Goal: Task Accomplishment & Management: Complete application form

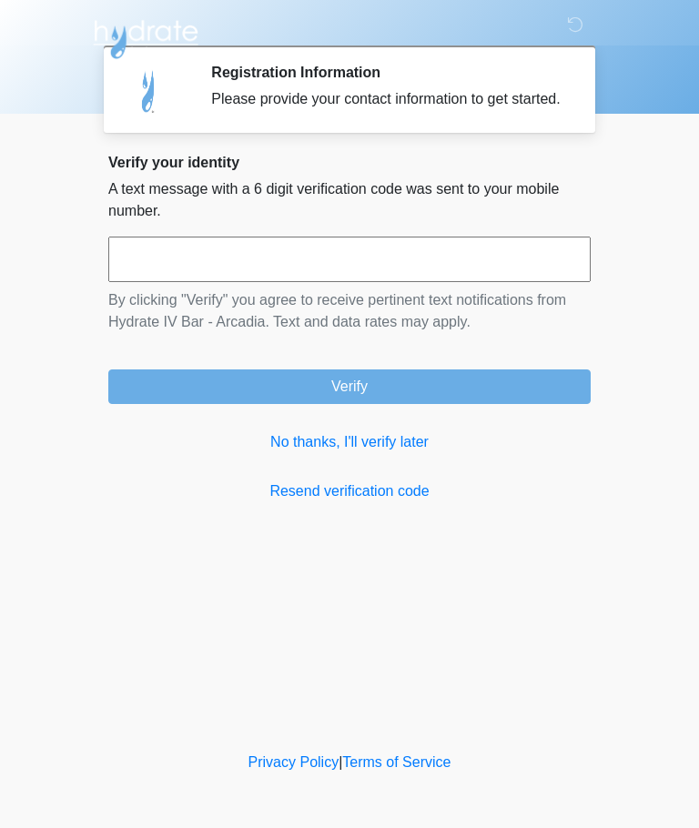
click at [150, 282] on input "text" at bounding box center [349, 260] width 482 height 46
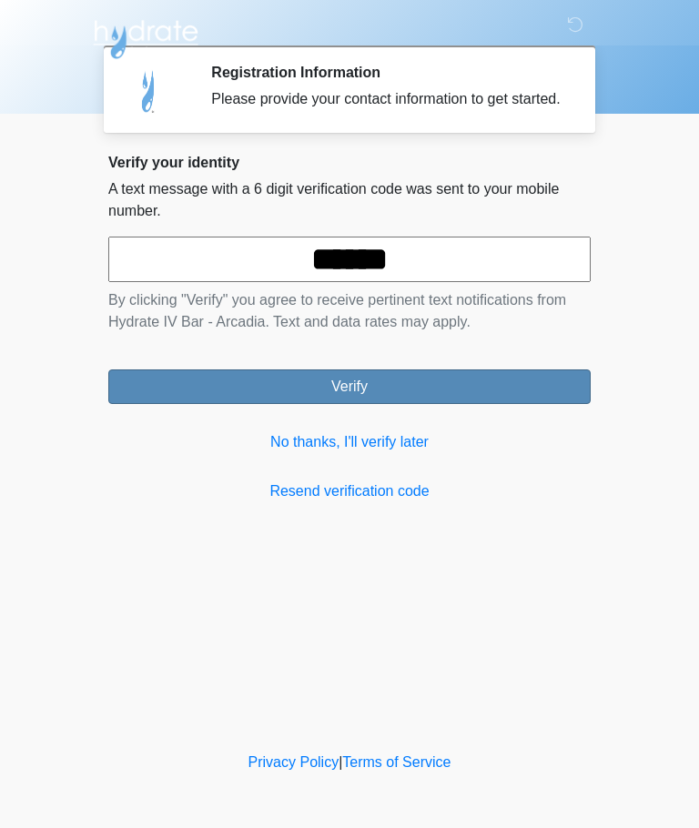
type input "******"
click at [166, 404] on button "Verify" at bounding box center [349, 386] width 482 height 35
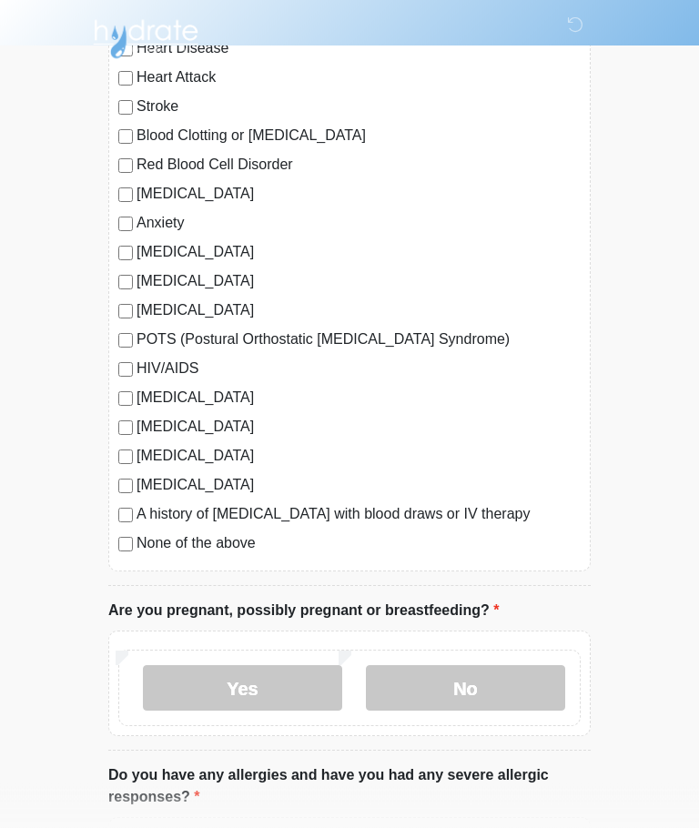
scroll to position [226, 0]
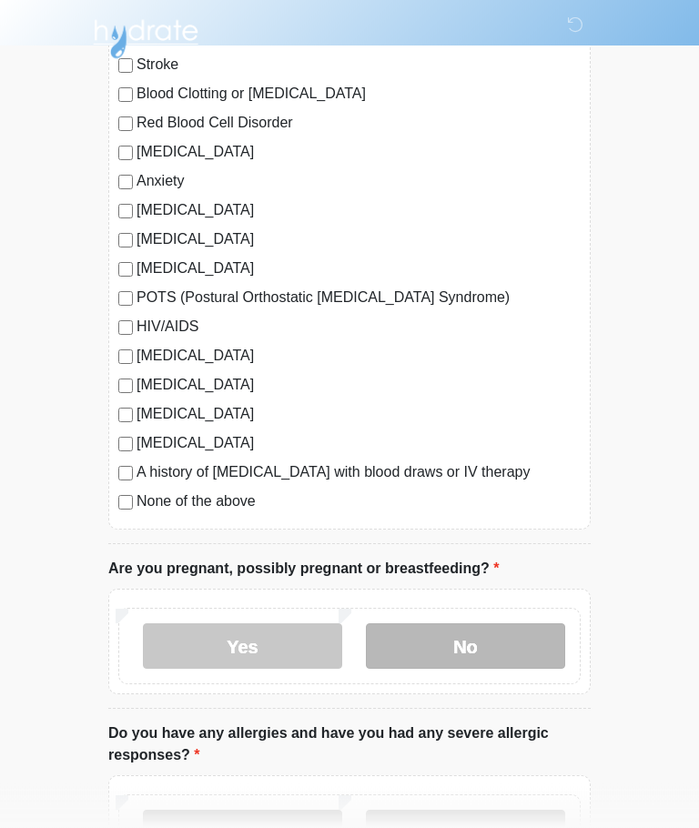
click at [509, 643] on label "No" at bounding box center [465, 647] width 199 height 46
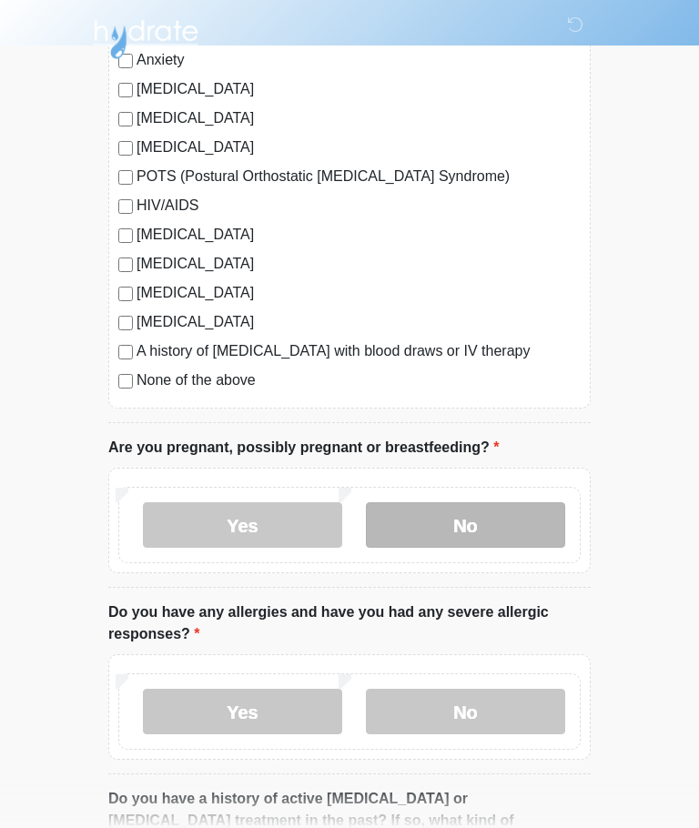
scroll to position [389, 0]
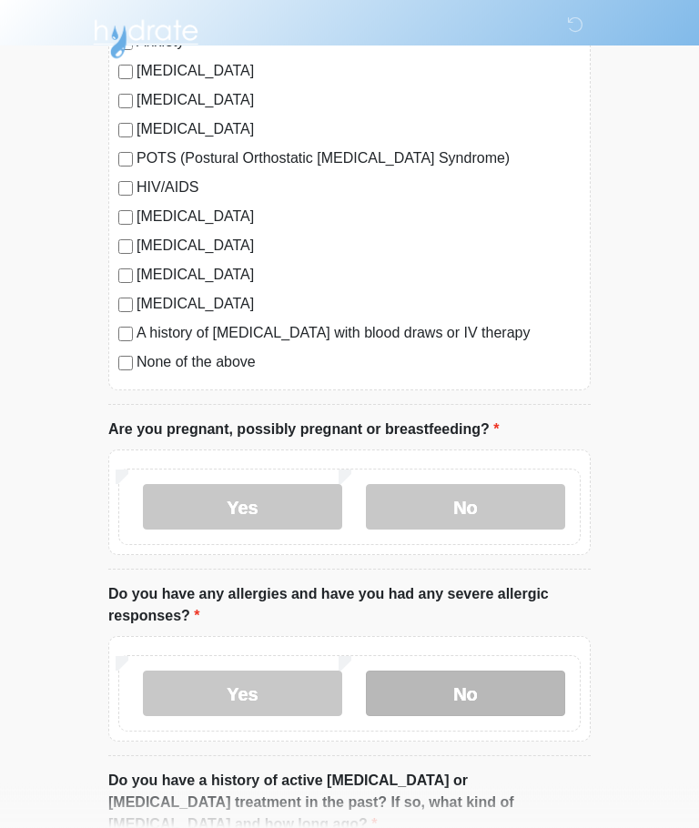
click at [504, 696] on label "No" at bounding box center [465, 695] width 199 height 46
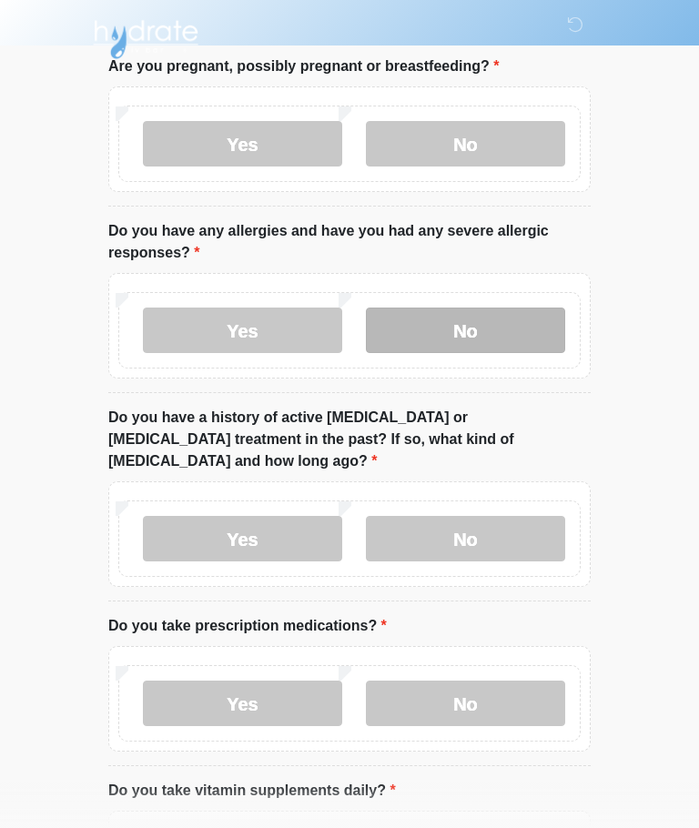
scroll to position [774, 0]
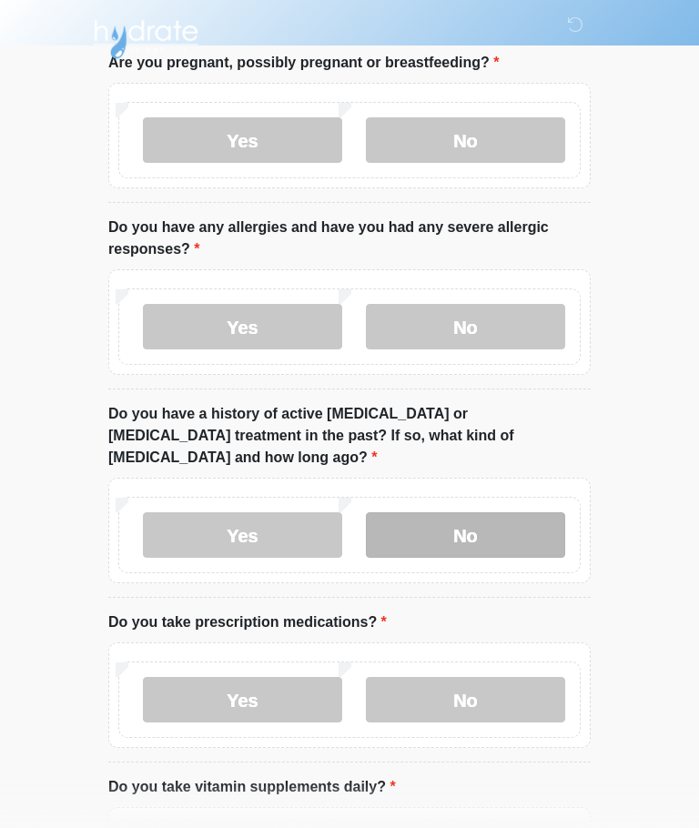
click at [408, 512] on label "No" at bounding box center [465, 535] width 199 height 46
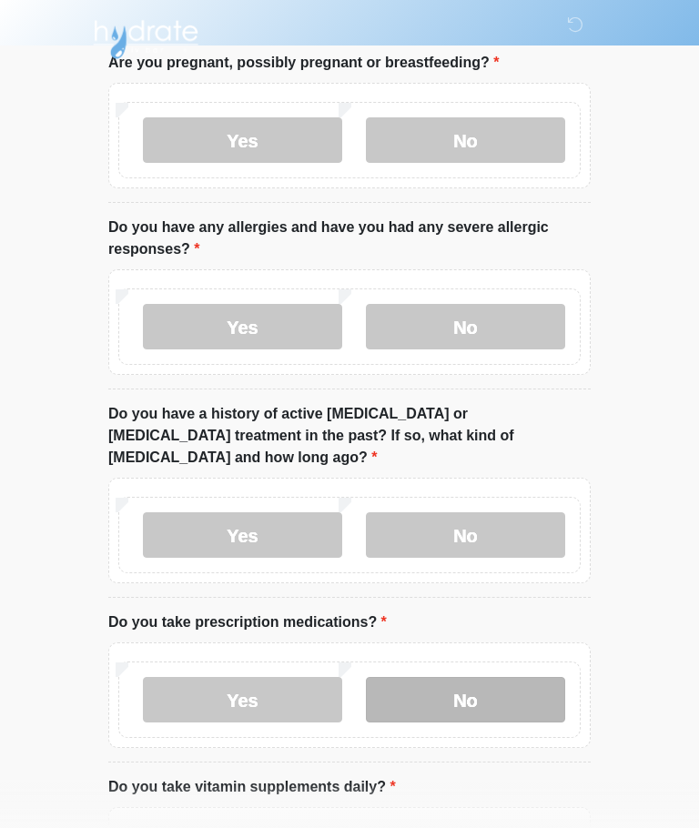
click at [472, 683] on label "No" at bounding box center [465, 700] width 199 height 46
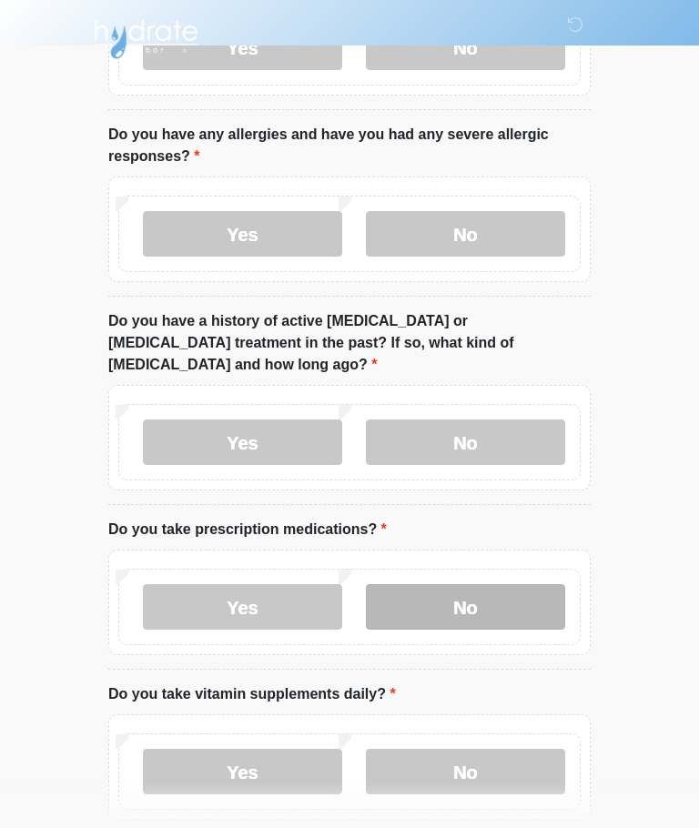
scroll to position [933, 0]
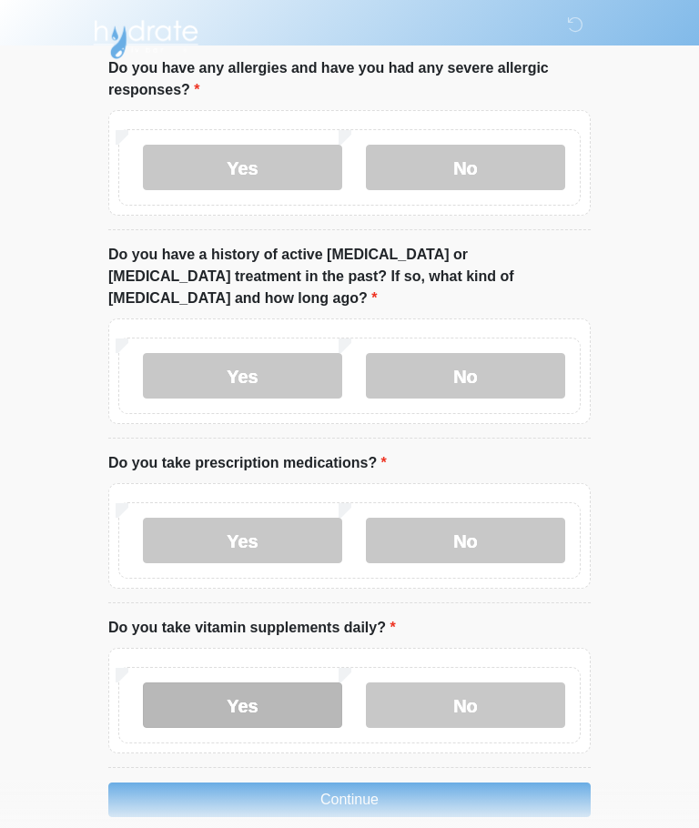
click at [204, 683] on label "Yes" at bounding box center [242, 706] width 199 height 46
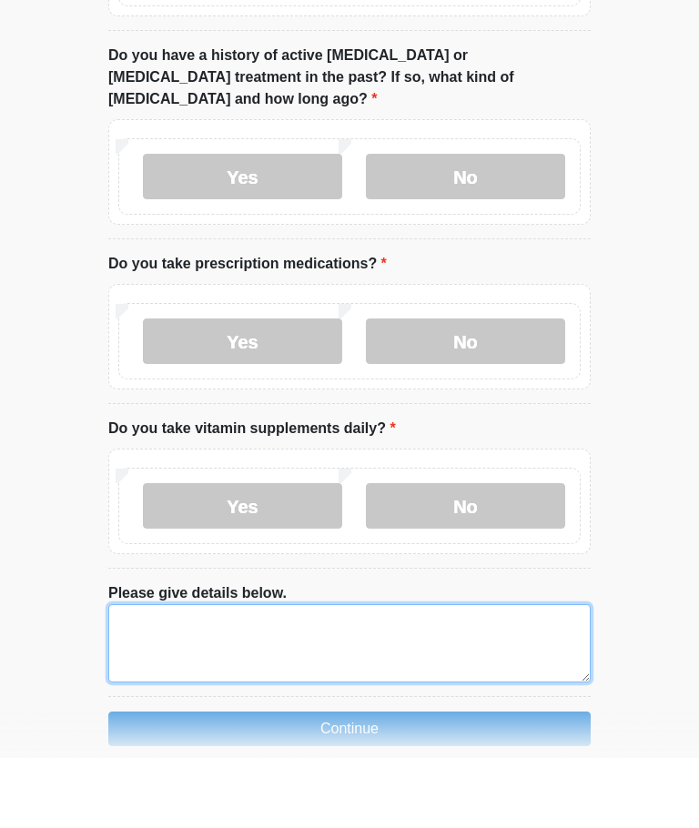
click at [463, 701] on textarea "Please give details below." at bounding box center [349, 714] width 482 height 78
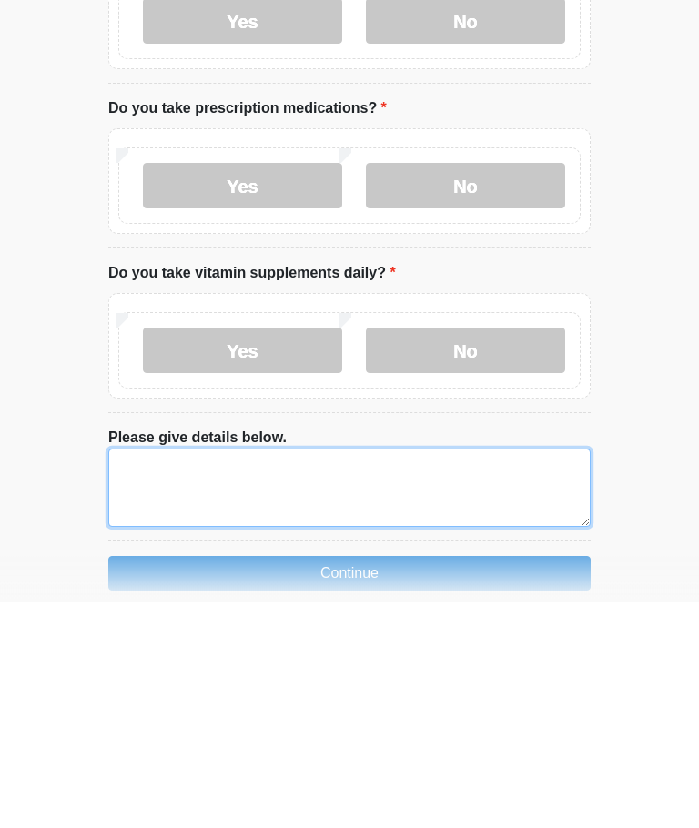
scroll to position [1124, 0]
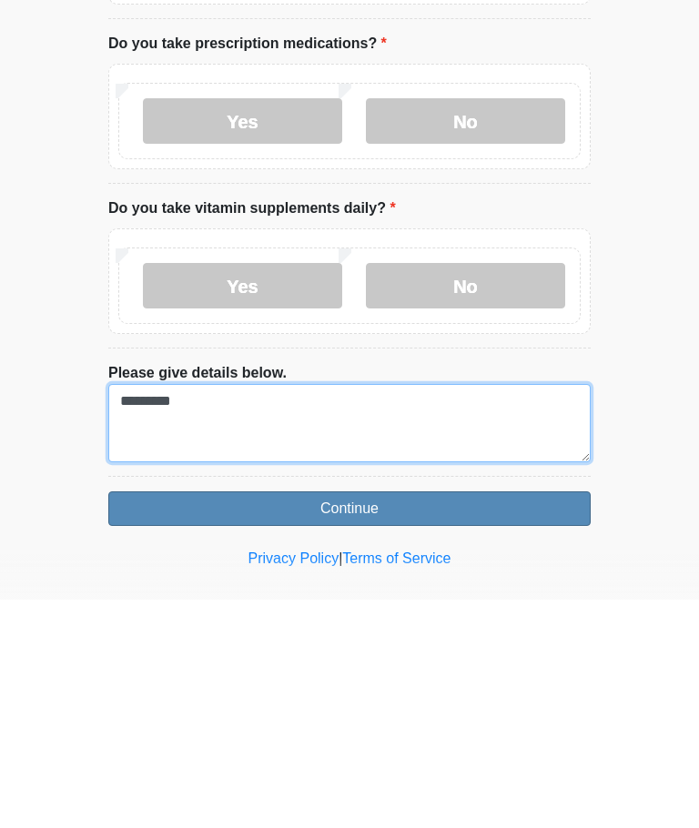
type textarea "*********"
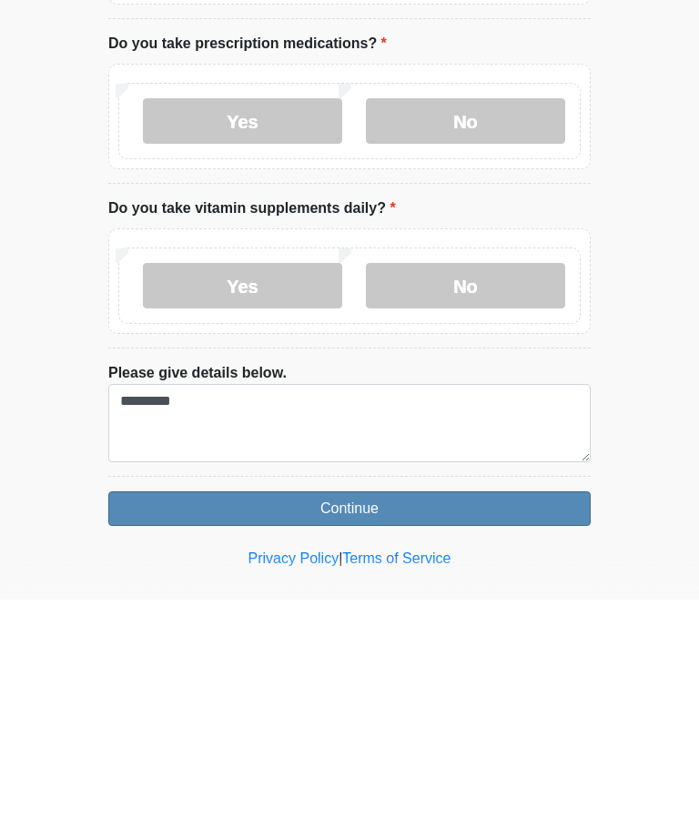
click at [191, 720] on button "Continue" at bounding box center [349, 737] width 482 height 35
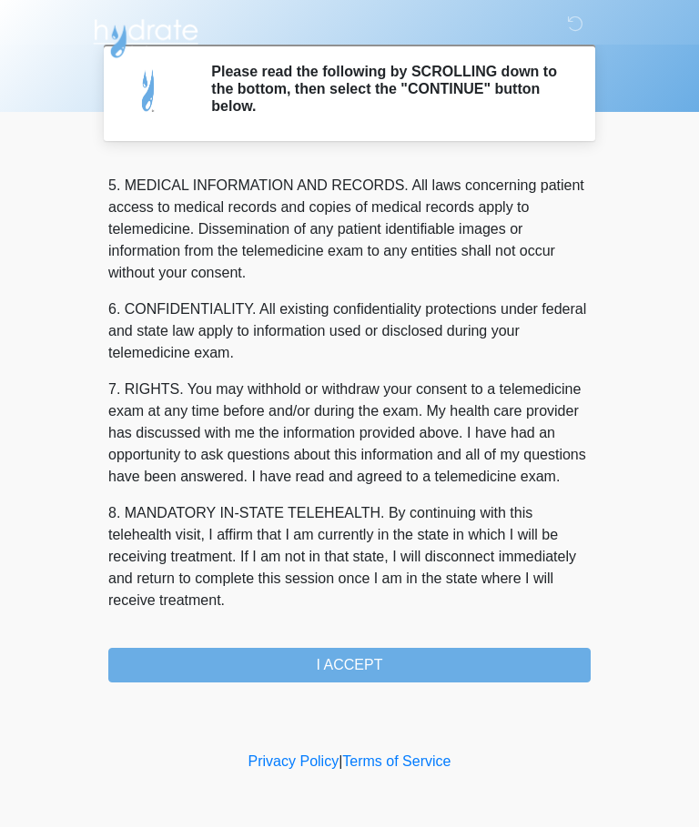
scroll to position [592, 0]
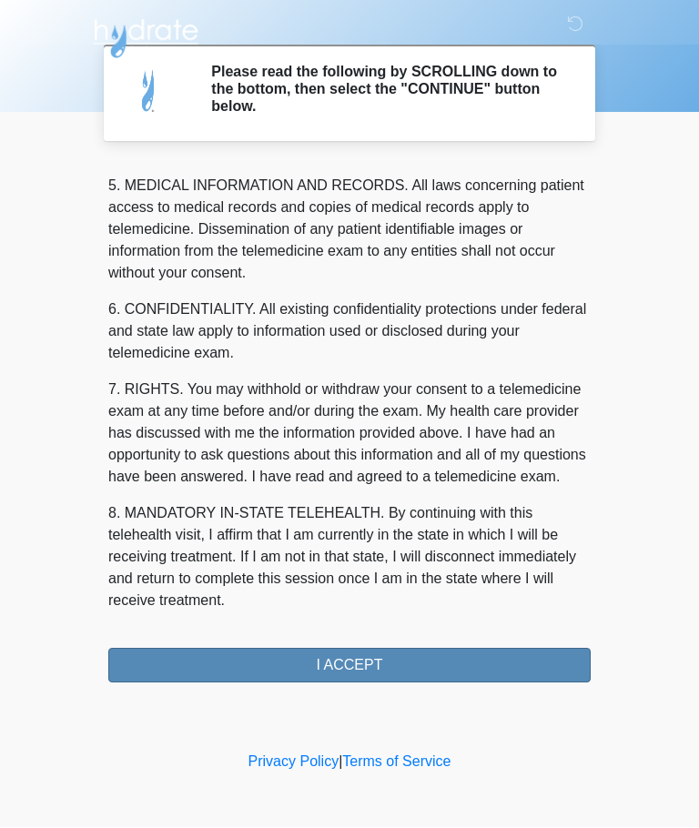
click at [475, 660] on button "I ACCEPT" at bounding box center [349, 666] width 482 height 35
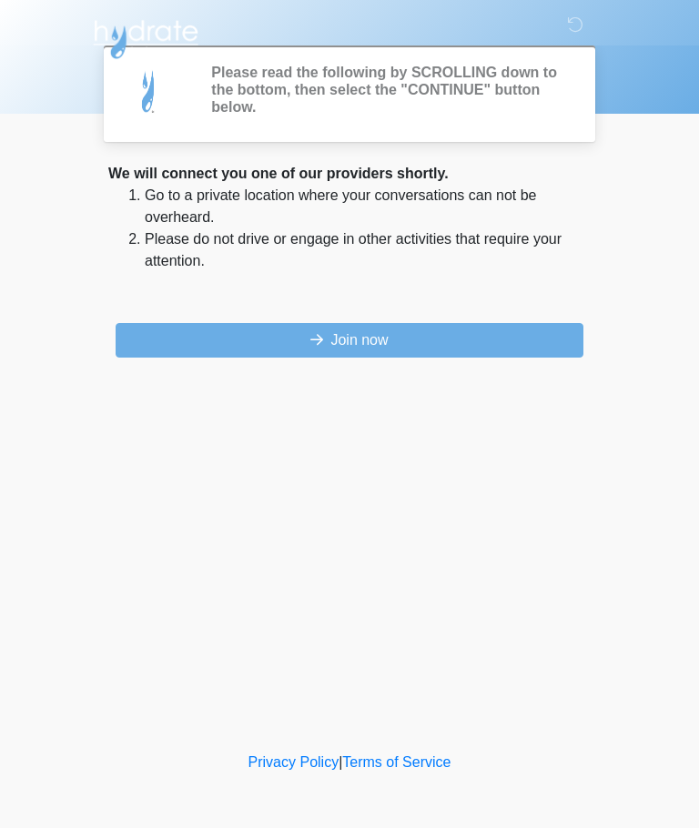
click at [424, 666] on div "‎ ‎ ‎ ‎ Please read the following by SCROLLING down to the bottom, then select …" at bounding box center [349, 374] width 546 height 712
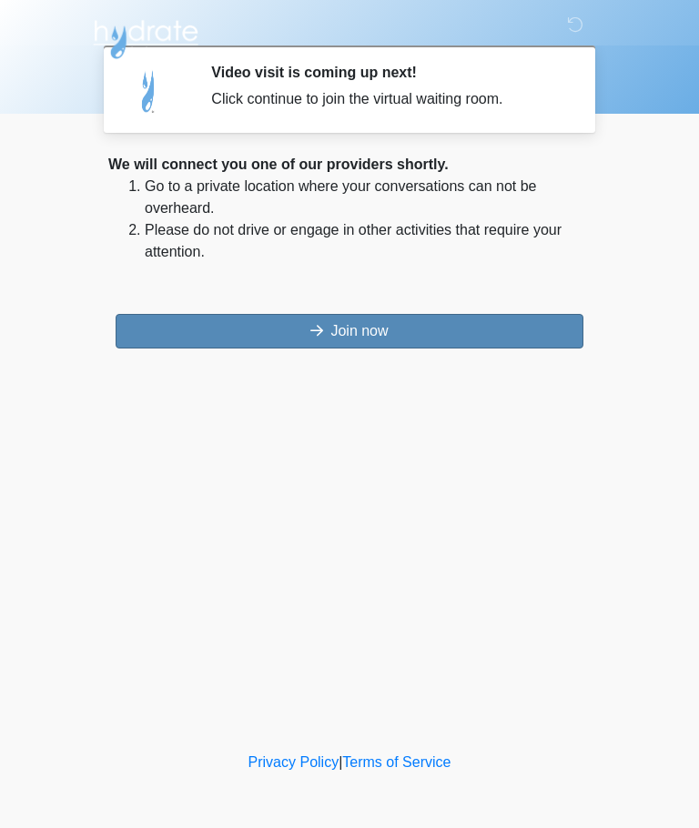
click at [167, 342] on button "Join now" at bounding box center [350, 331] width 468 height 35
